Goal: Navigation & Orientation: Find specific page/section

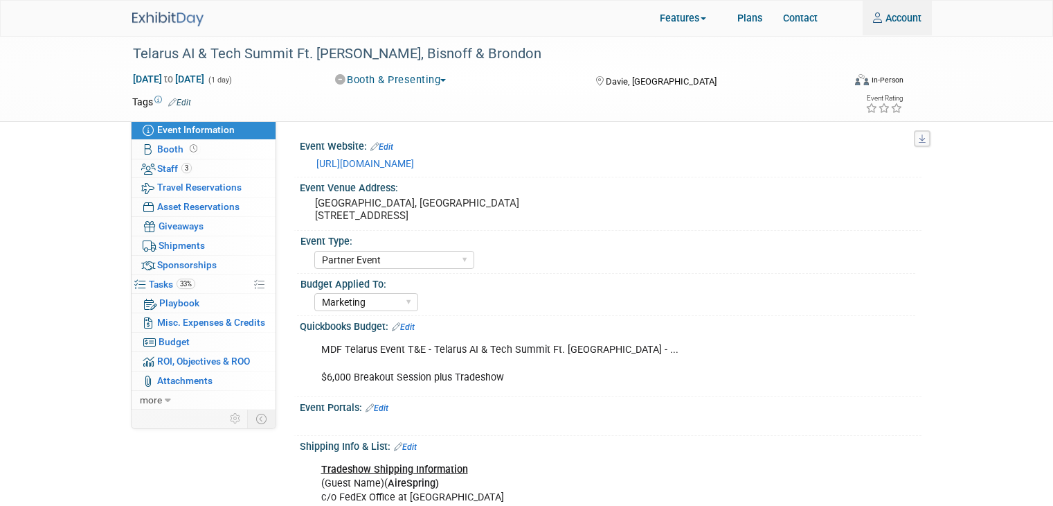
select select "Partner Event"
select select "Marketing"
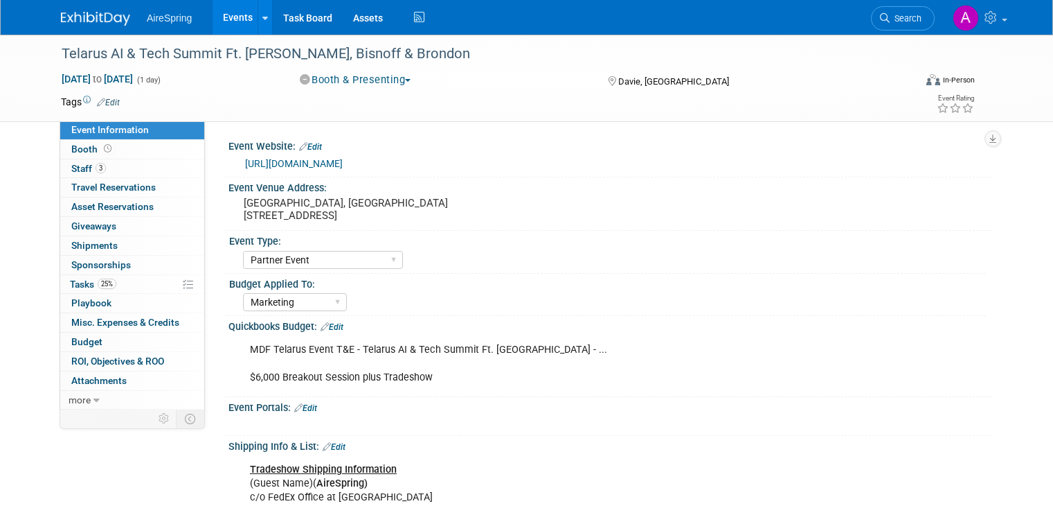
select select "Partner Event"
select select "Marketing"
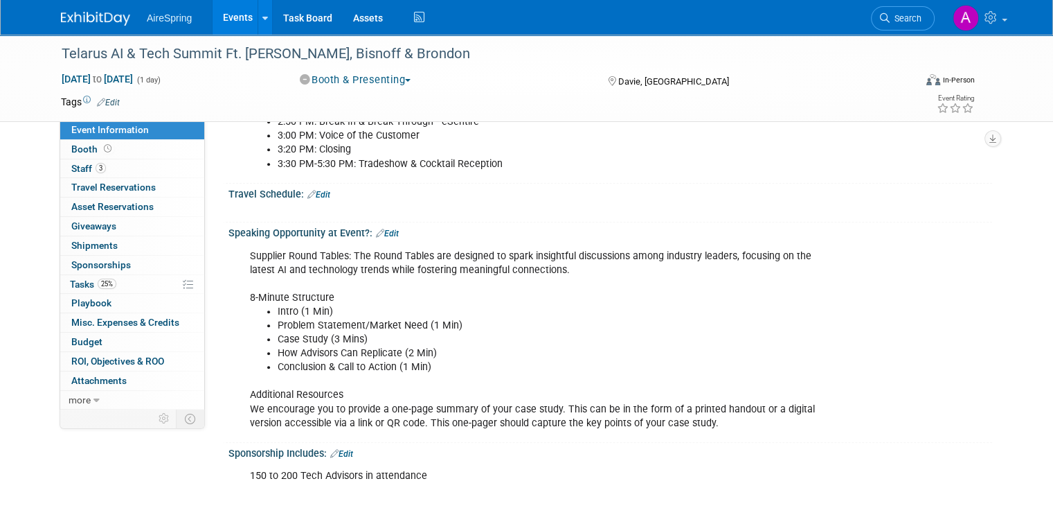
scroll to position [762, 0]
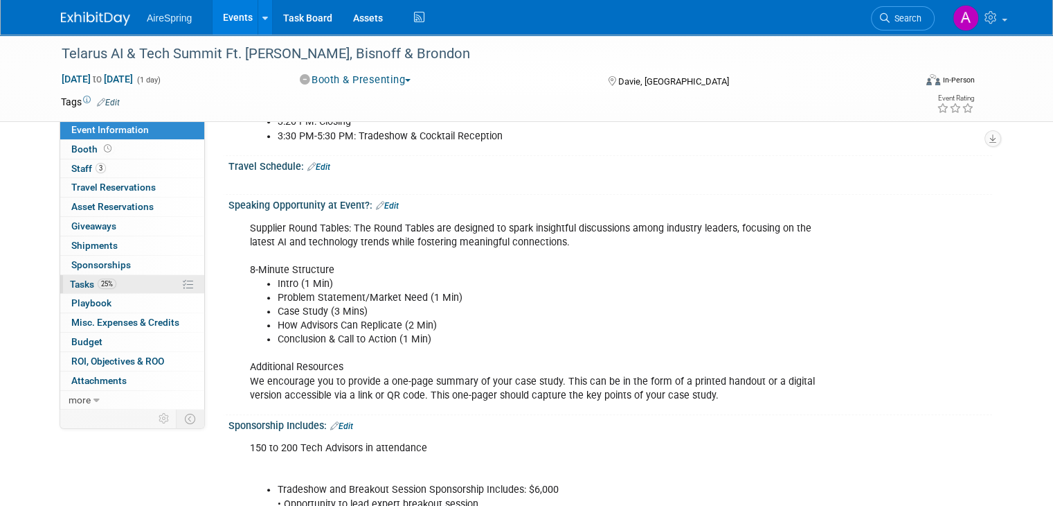
click at [98, 283] on span "25%" at bounding box center [107, 283] width 19 height 10
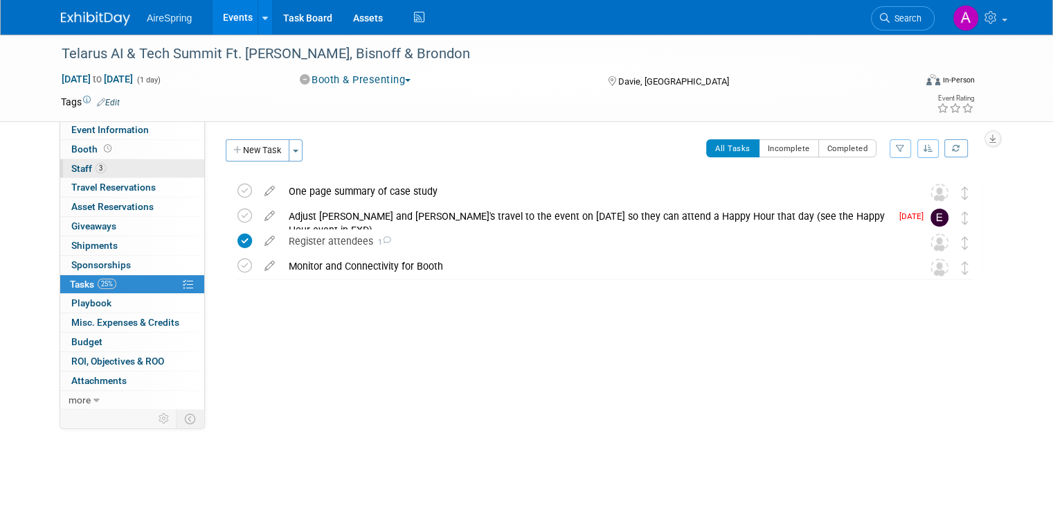
click at [114, 171] on link "3 Staff 3" at bounding box center [132, 168] width 144 height 19
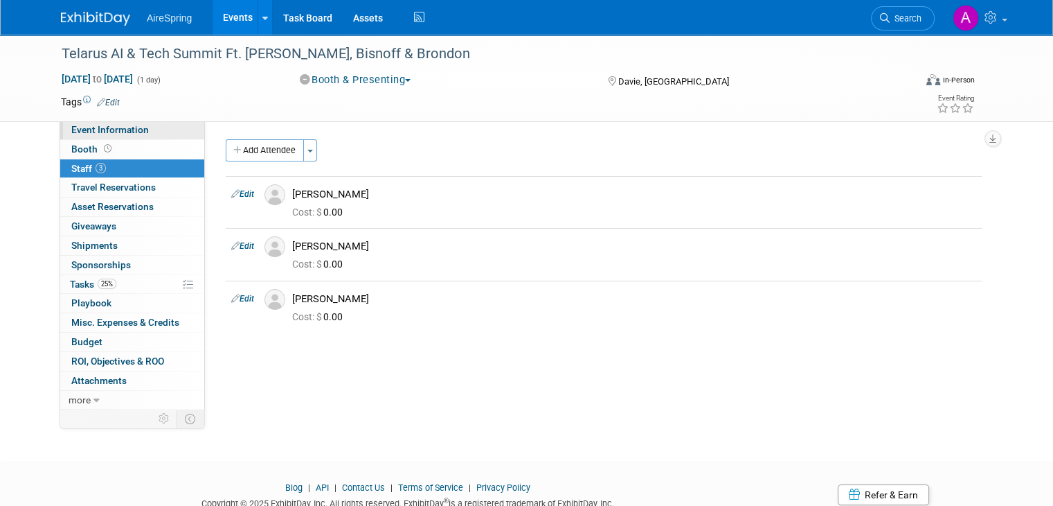
click at [129, 128] on span "Event Information" at bounding box center [110, 129] width 78 height 11
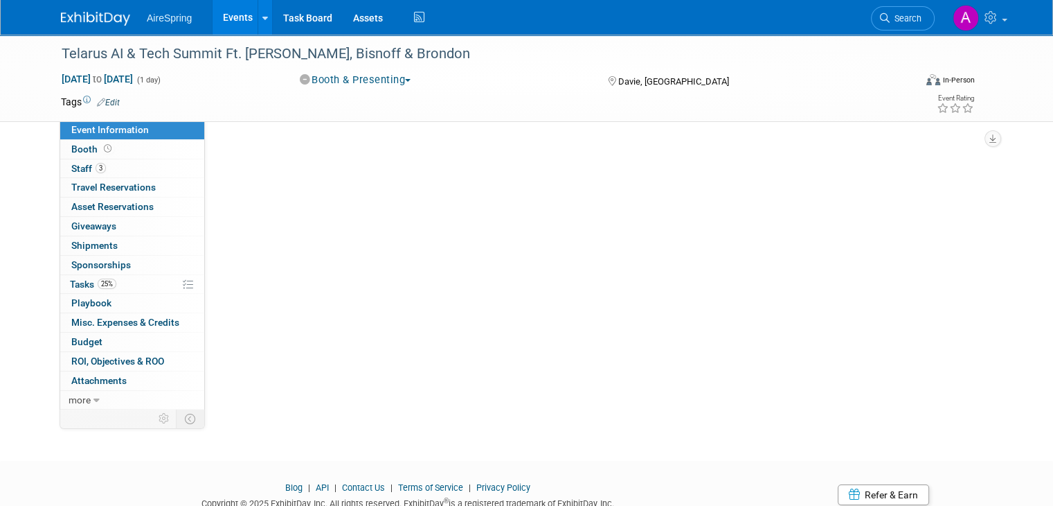
select select "Partner Event"
select select "Marketing"
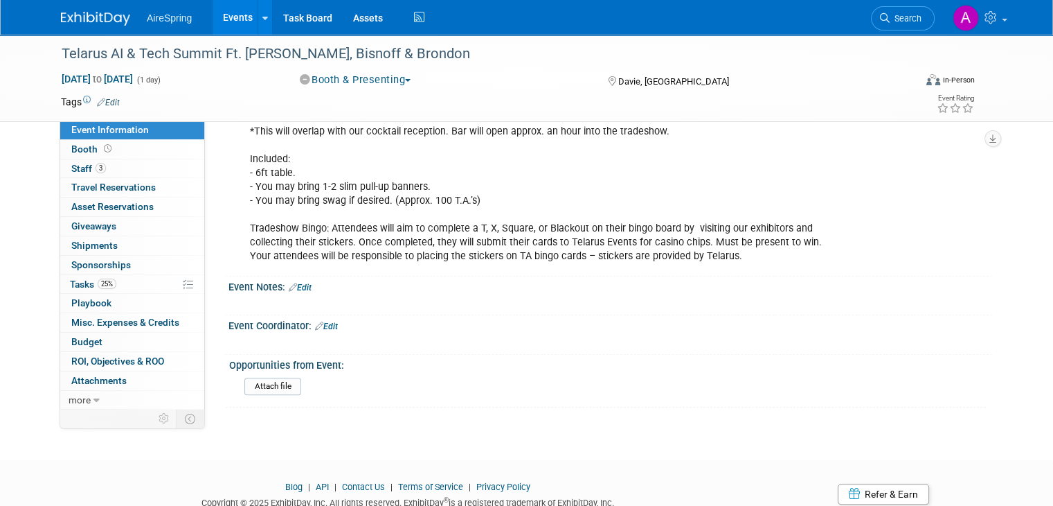
scroll to position [1274, 0]
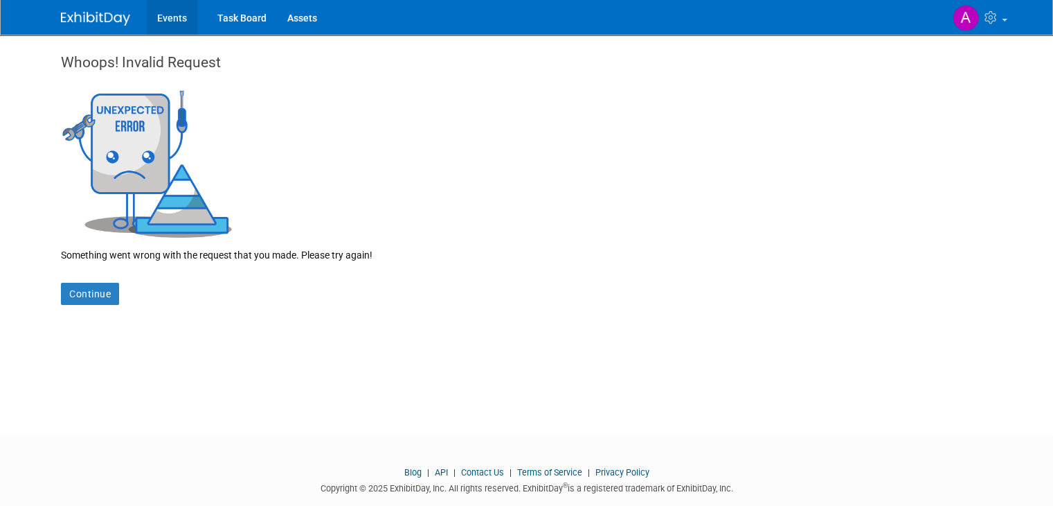
click at [152, 13] on link "Events" at bounding box center [172, 17] width 51 height 35
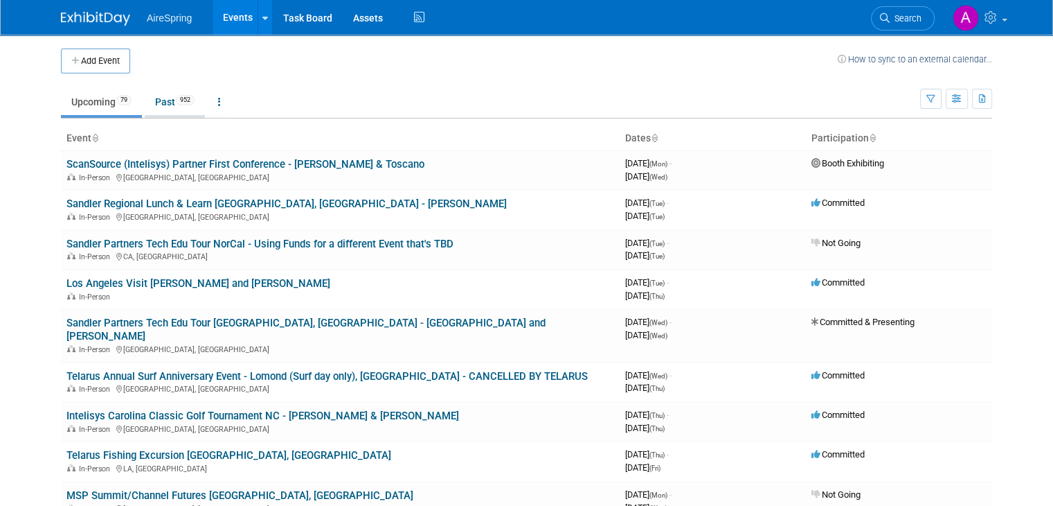
click at [175, 106] on link "Past 952" at bounding box center [175, 102] width 60 height 26
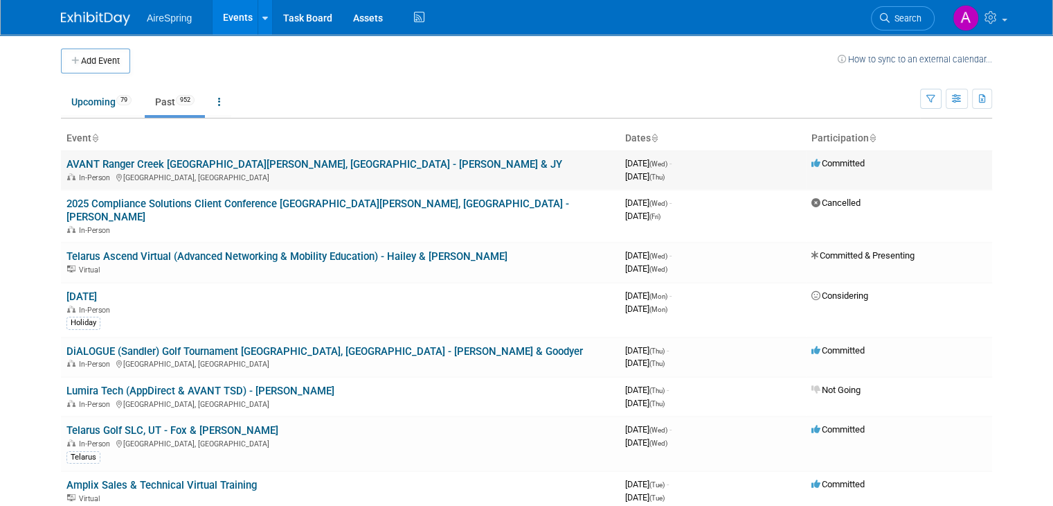
click at [157, 164] on link "AVANT Ranger Creek [GEOGRAPHIC_DATA][PERSON_NAME], [GEOGRAPHIC_DATA] - [PERSON_…" at bounding box center [314, 164] width 496 height 12
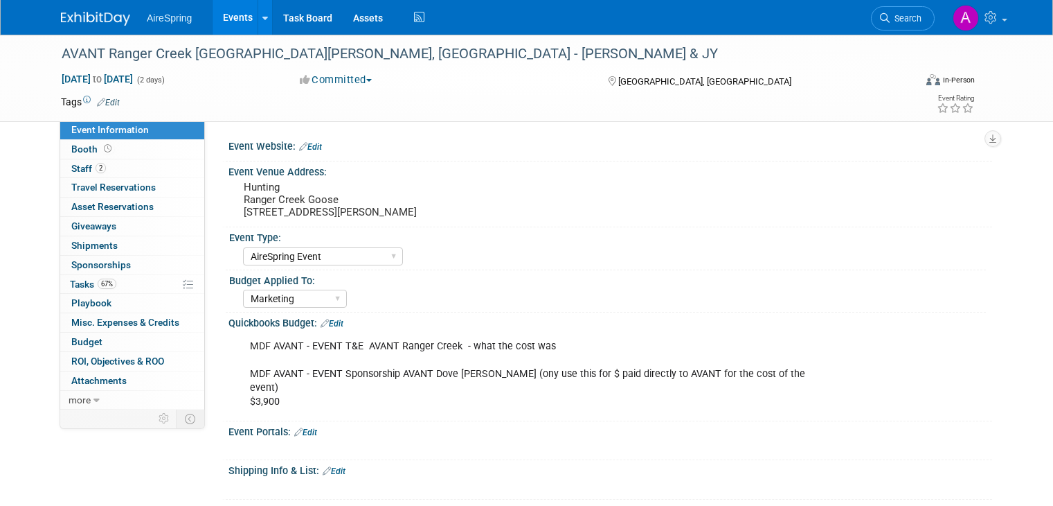
select select "AireSpring Event"
select select "Marketing"
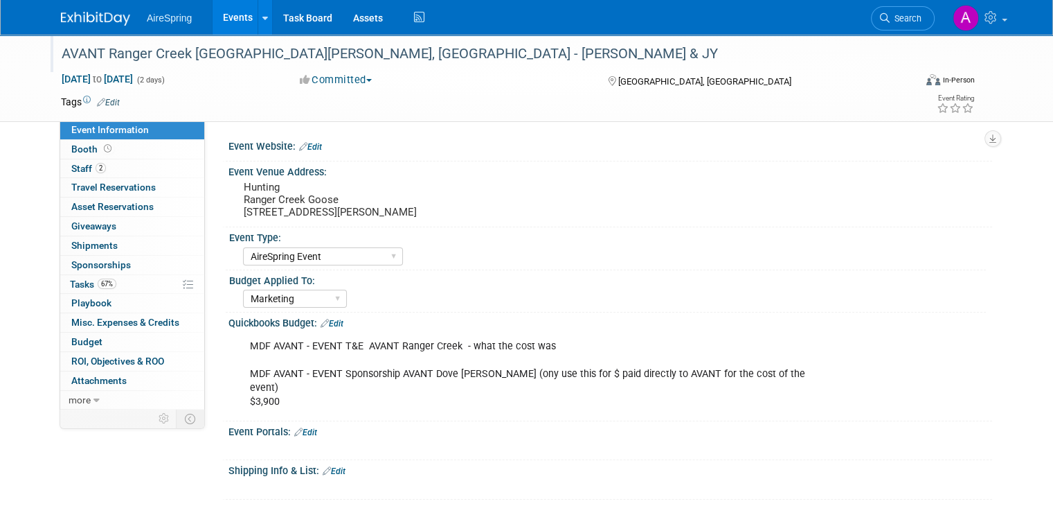
click at [229, 51] on div "AVANT Ranger Creek [GEOGRAPHIC_DATA][PERSON_NAME], [GEOGRAPHIC_DATA] - [PERSON_…" at bounding box center [477, 54] width 841 height 25
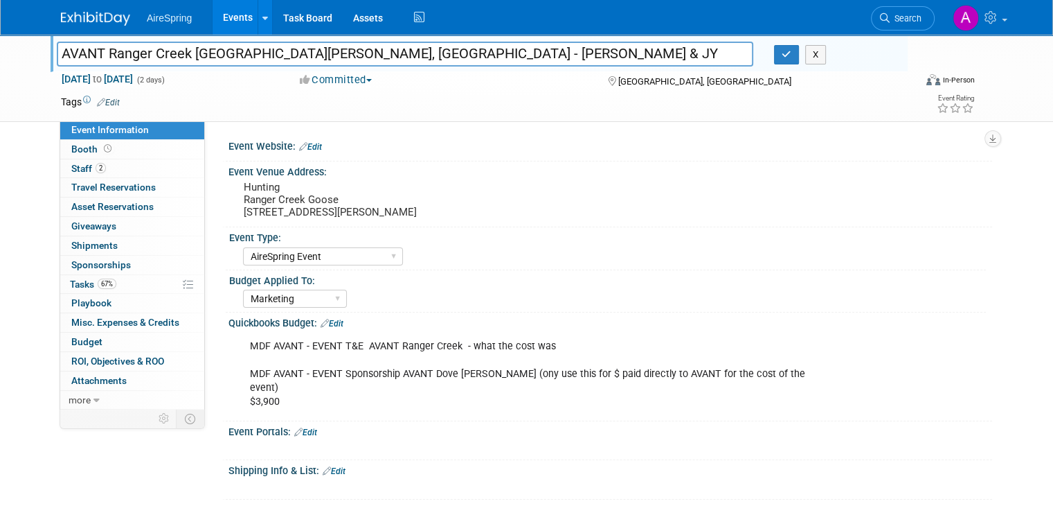
drag, startPoint x: 248, startPoint y: 52, endPoint x: 8, endPoint y: 56, distance: 240.3
click at [8, 56] on div "AVANT Ranger Creek Dove Hunt, TX - Petschel & JY AVANT Ranger Creek Dove Hunt, …" at bounding box center [526, 78] width 1053 height 87
click at [121, 170] on link "2 Staff 2" at bounding box center [132, 168] width 144 height 19
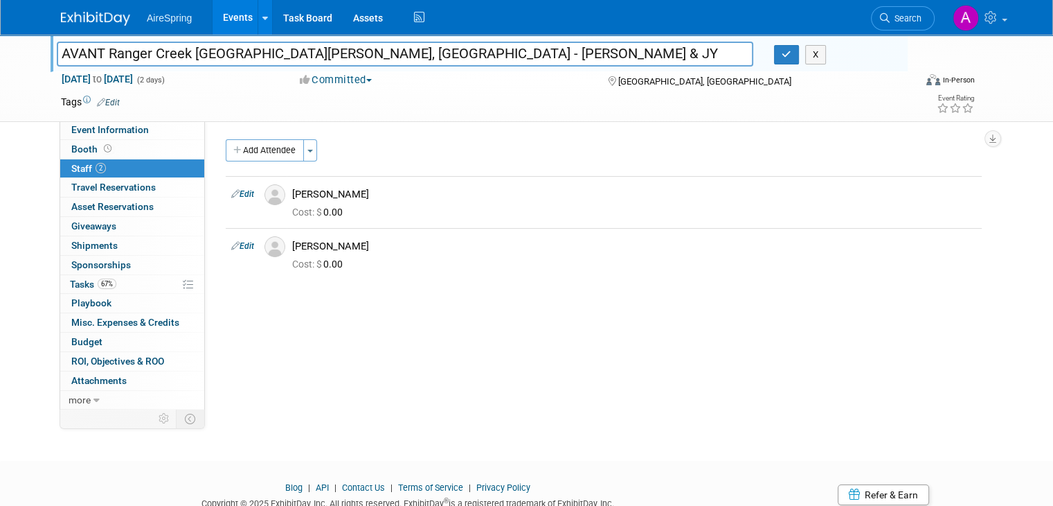
click at [230, 15] on link "Events" at bounding box center [238, 17] width 51 height 35
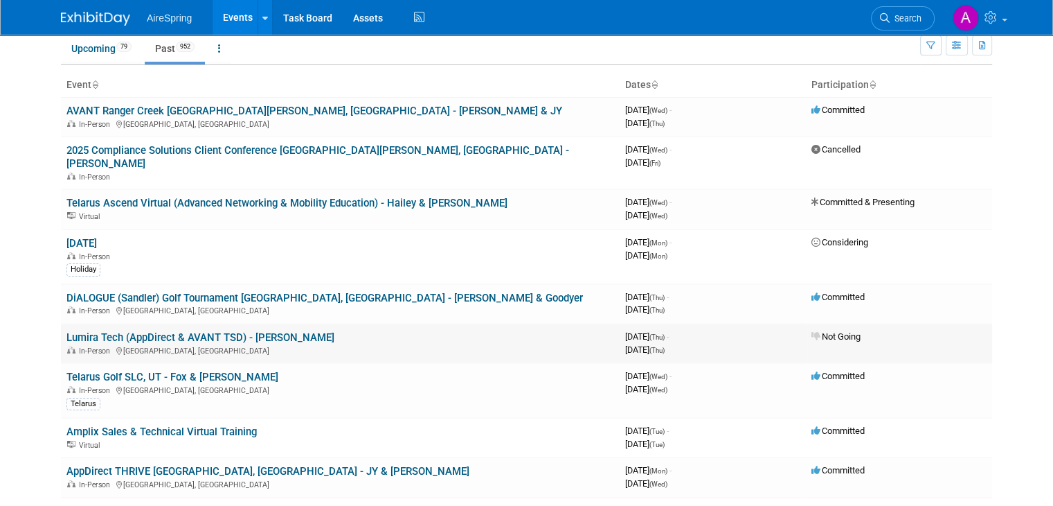
scroll to position [69, 0]
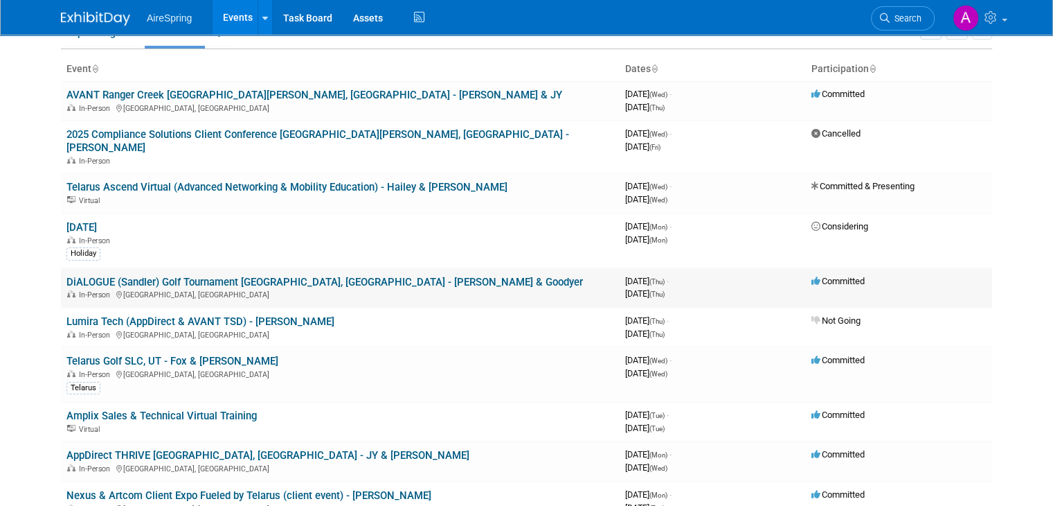
click at [331, 276] on link "DiALOGUE (Sandler) Golf Tournament [GEOGRAPHIC_DATA], [GEOGRAPHIC_DATA] - [PERS…" at bounding box center [324, 282] width 517 height 12
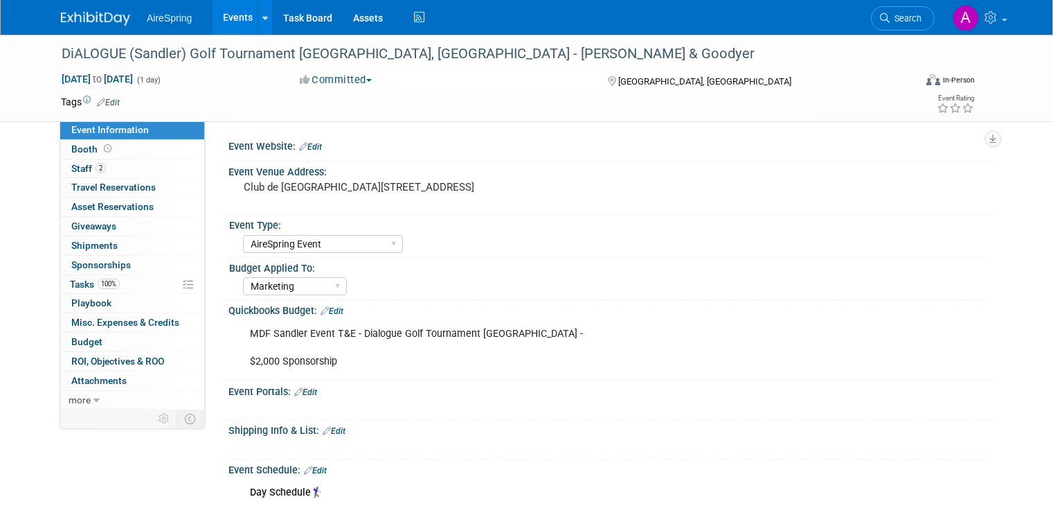
select select "AireSpring Event"
select select "Marketing"
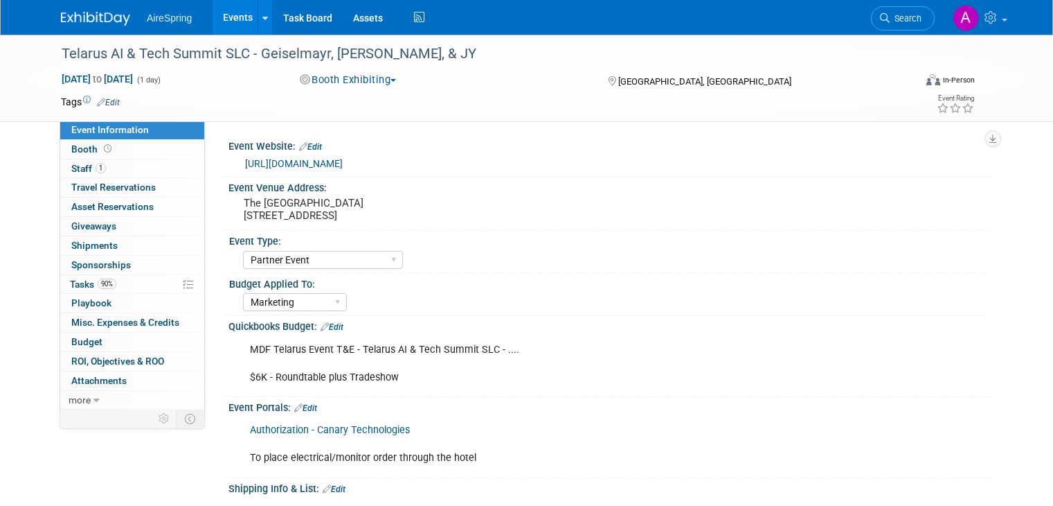
select select "Partner Event"
select select "Marketing"
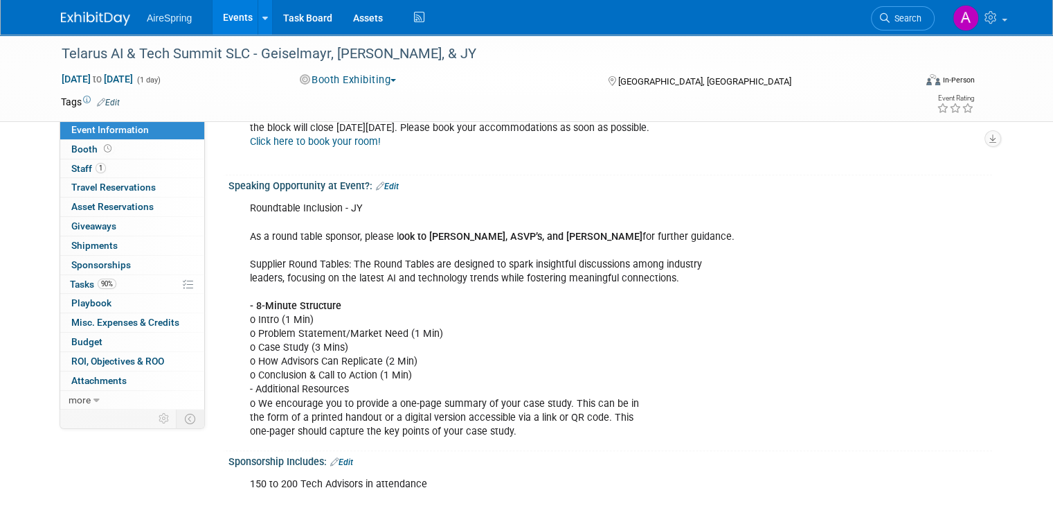
scroll to position [731, 0]
